Goal: Task Accomplishment & Management: Use online tool/utility

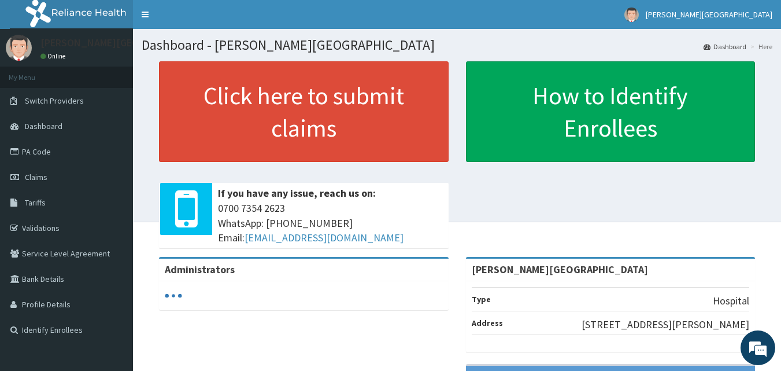
scroll to position [512, 0]
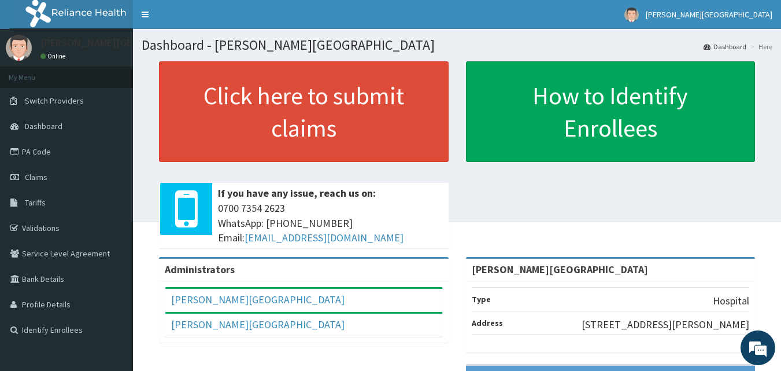
click at [46, 227] on link "Validations" at bounding box center [66, 227] width 133 height 25
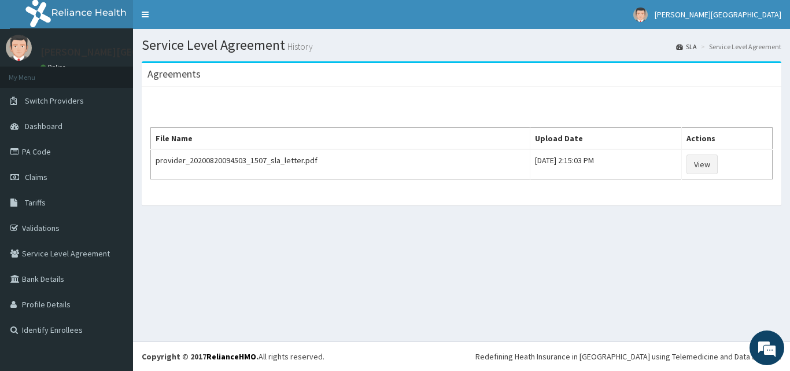
click at [57, 124] on span "Dashboard" at bounding box center [44, 126] width 38 height 10
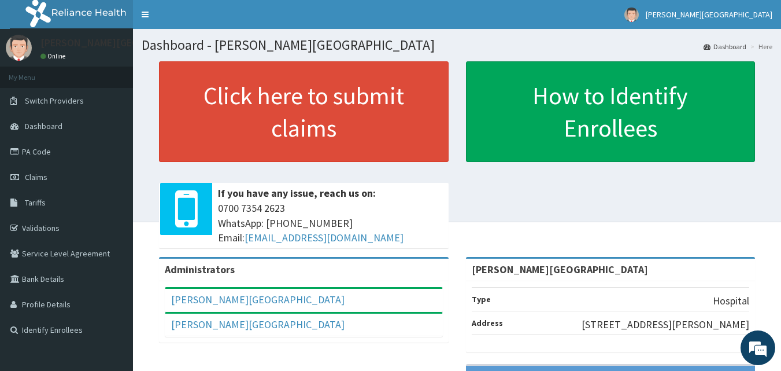
click at [757, 345] on em at bounding box center [757, 347] width 31 height 31
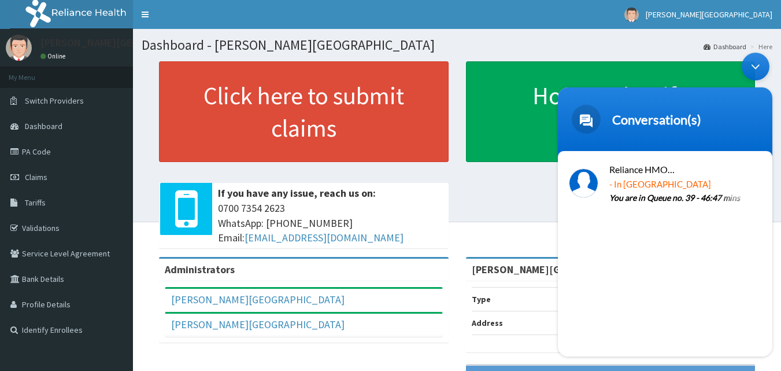
click at [697, 192] on p "You are in Queue no. 39 - 46:47 mins" at bounding box center [682, 198] width 146 height 13
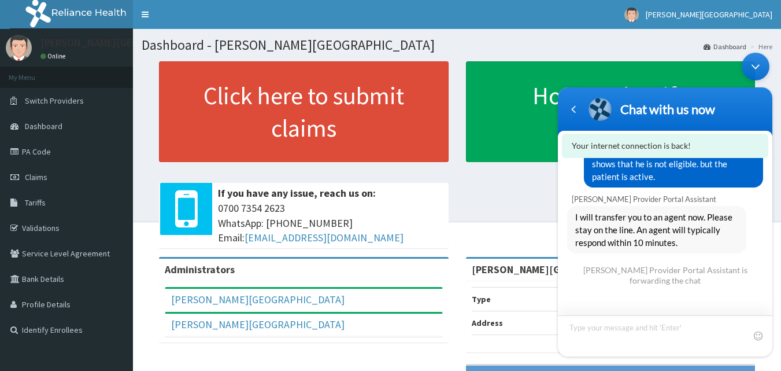
scroll to position [771, 0]
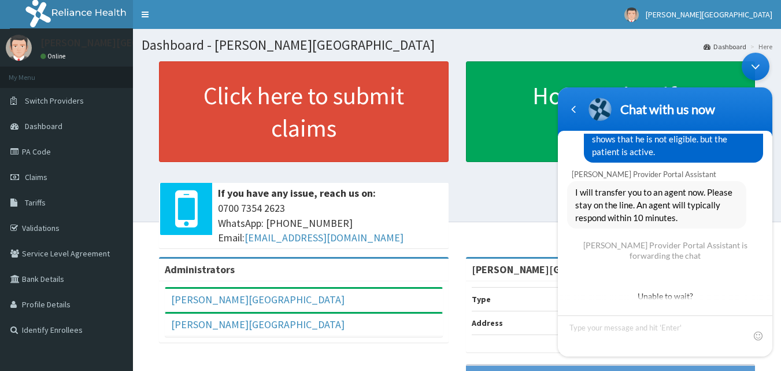
click at [509, 202] on div "Click here to submit claims If you have any issue, reach us on: [PHONE_NUMBER] …" at bounding box center [457, 158] width 631 height 195
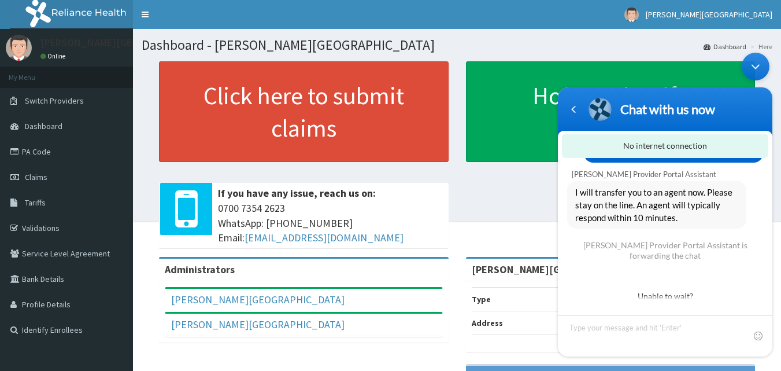
click at [13, 161] on link "PA Code" at bounding box center [66, 151] width 133 height 25
